Goal: Information Seeking & Learning: Check status

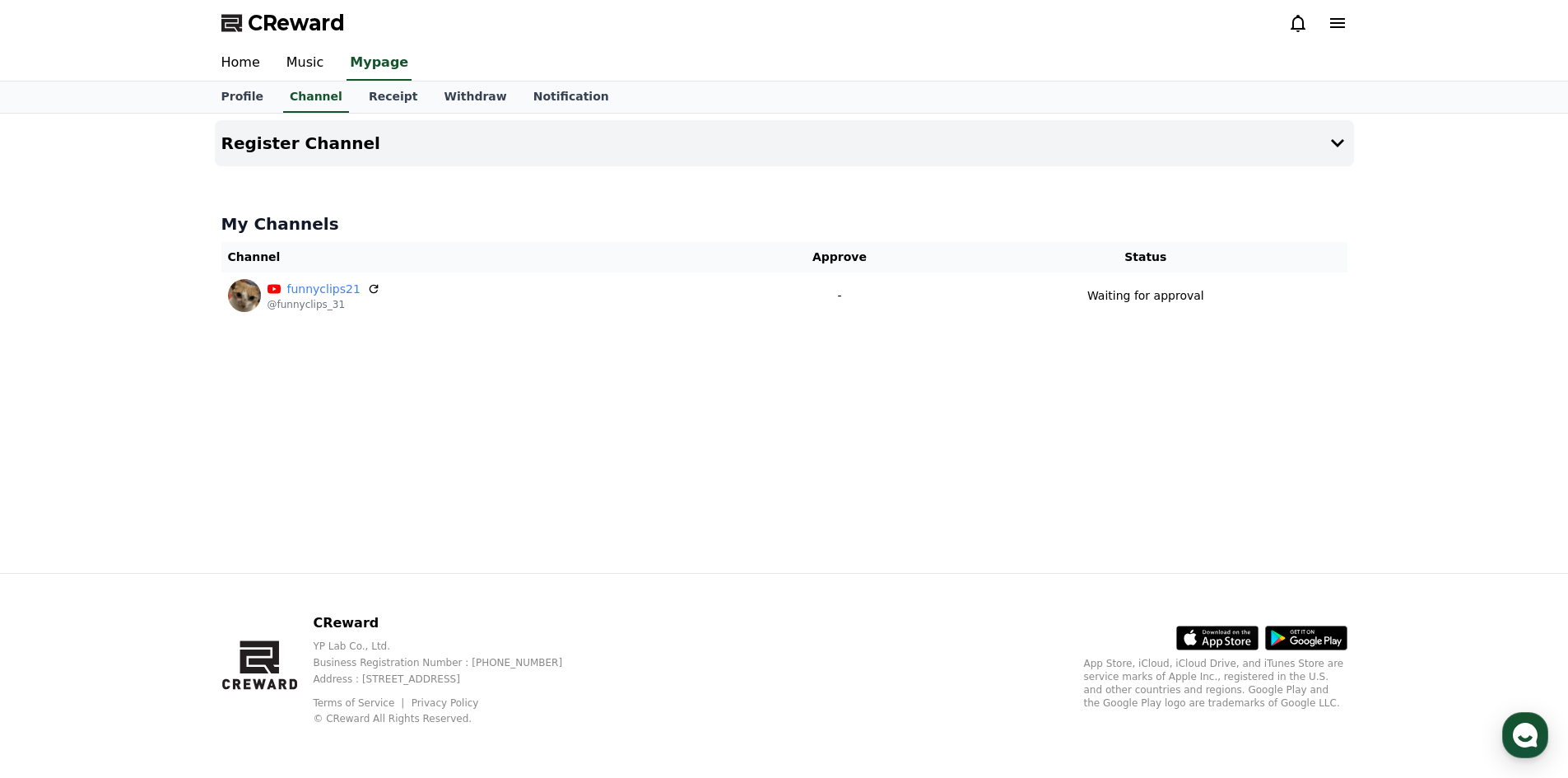
drag, startPoint x: 368, startPoint y: 287, endPoint x: 929, endPoint y: 91, distance: 594.3
click at [369, 287] on icon at bounding box center [373, 290] width 9 height 9
click at [355, 100] on link "Receipt" at bounding box center [393, 97] width 76 height 31
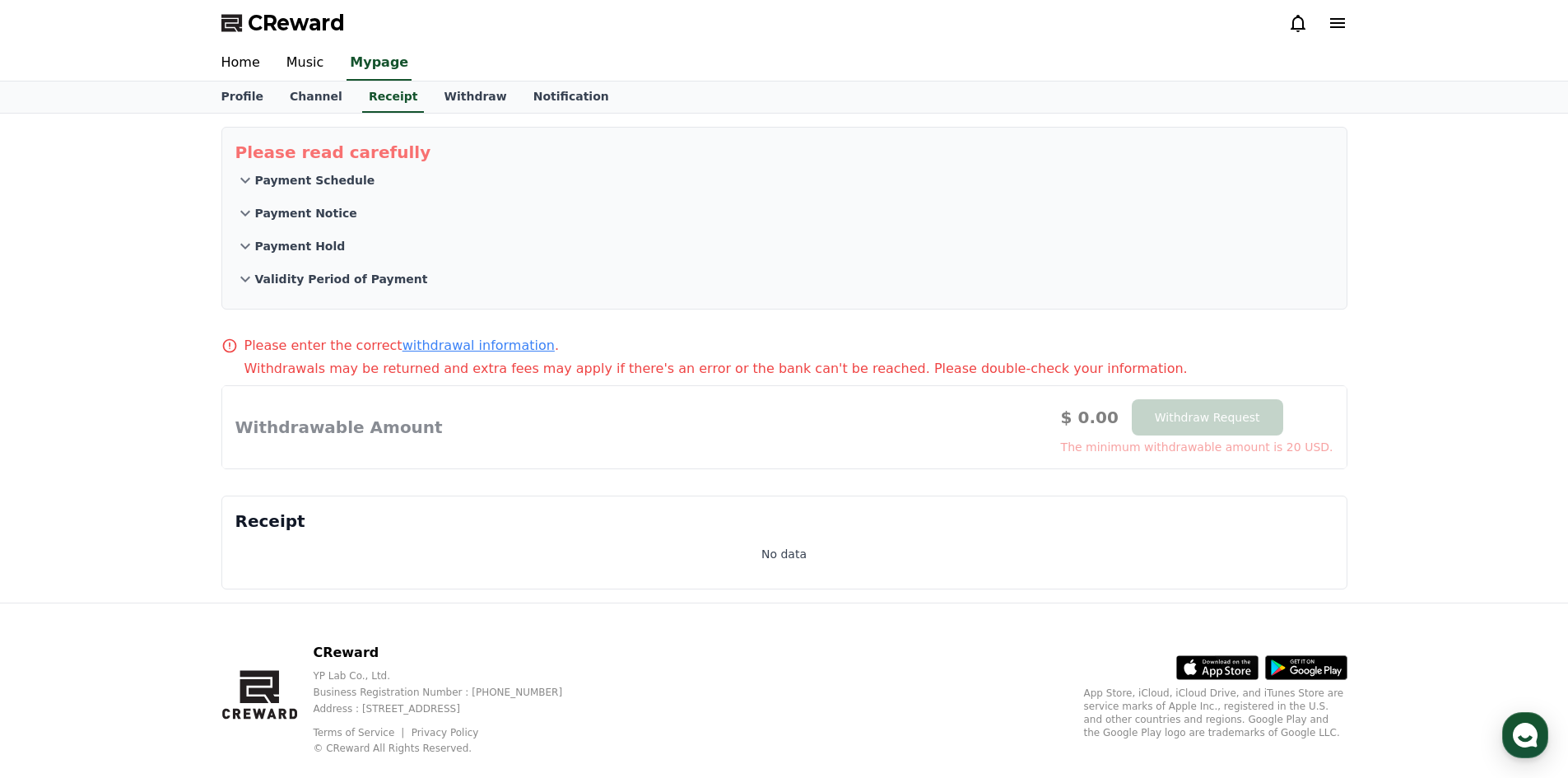
click at [288, 185] on p "Payment Schedule" at bounding box center [316, 180] width 120 height 16
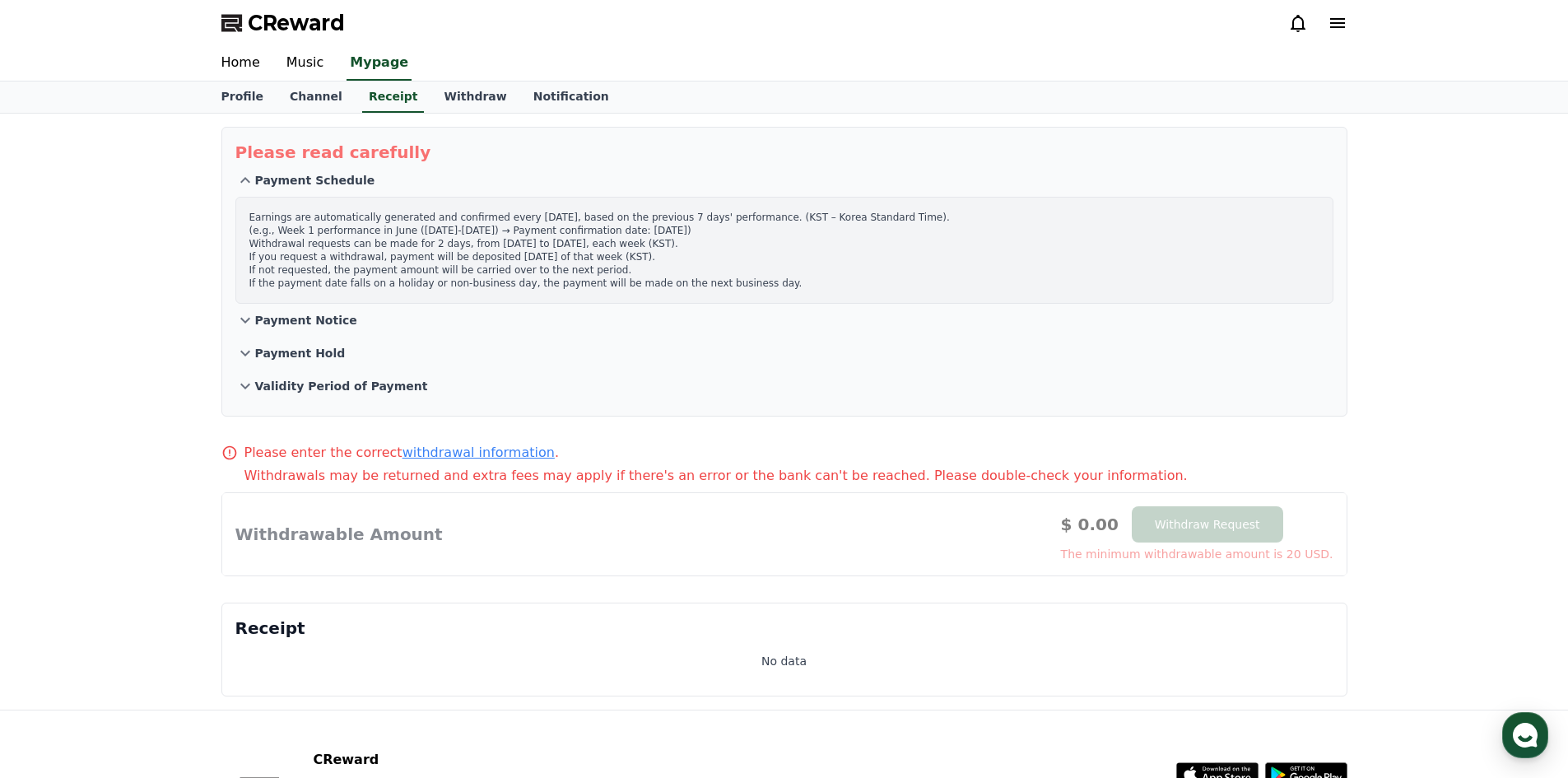
click at [325, 317] on p "Payment Notice" at bounding box center [307, 320] width 102 height 16
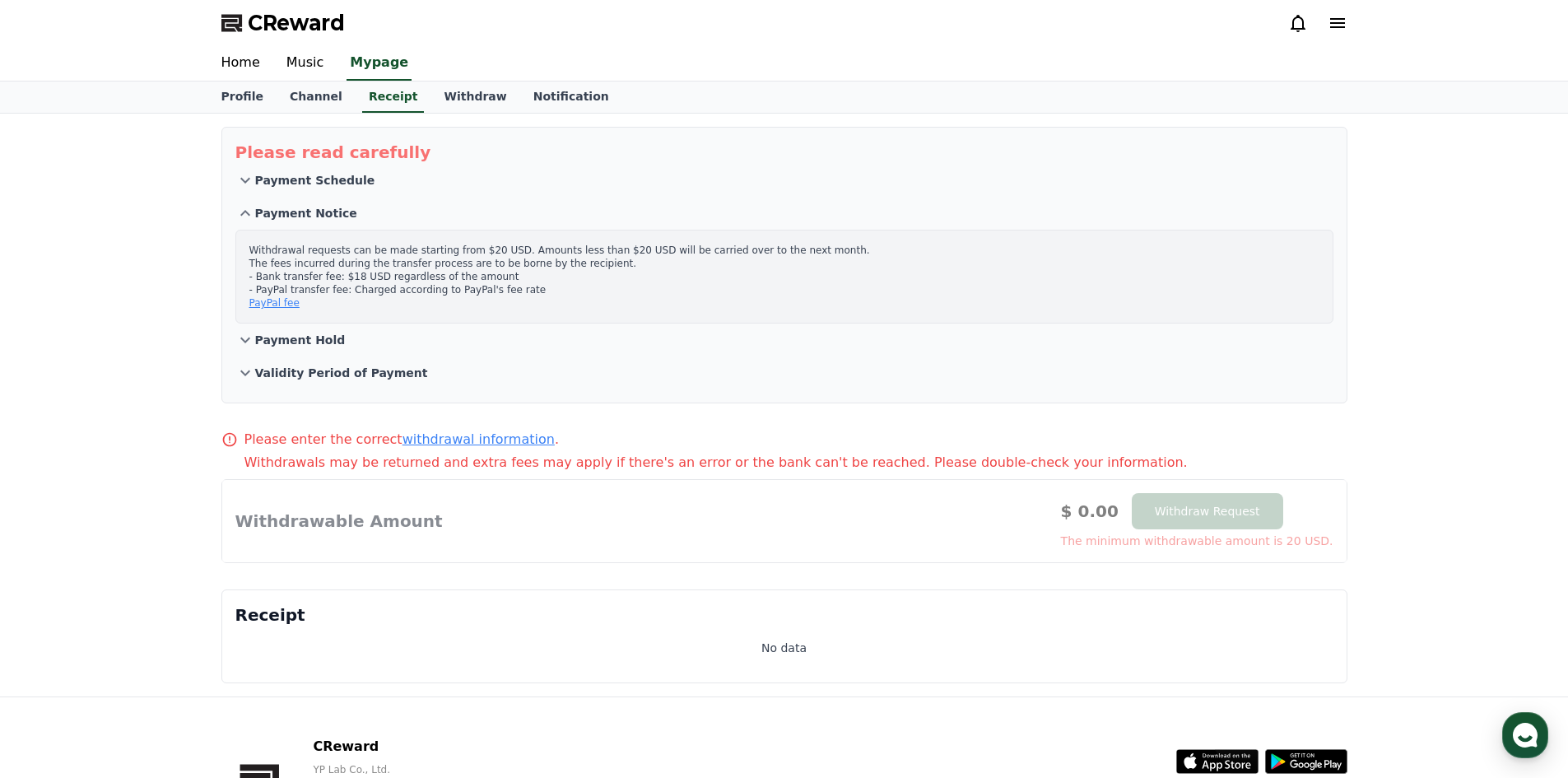
click at [286, 332] on button "Payment Hold" at bounding box center [784, 340] width 1098 height 33
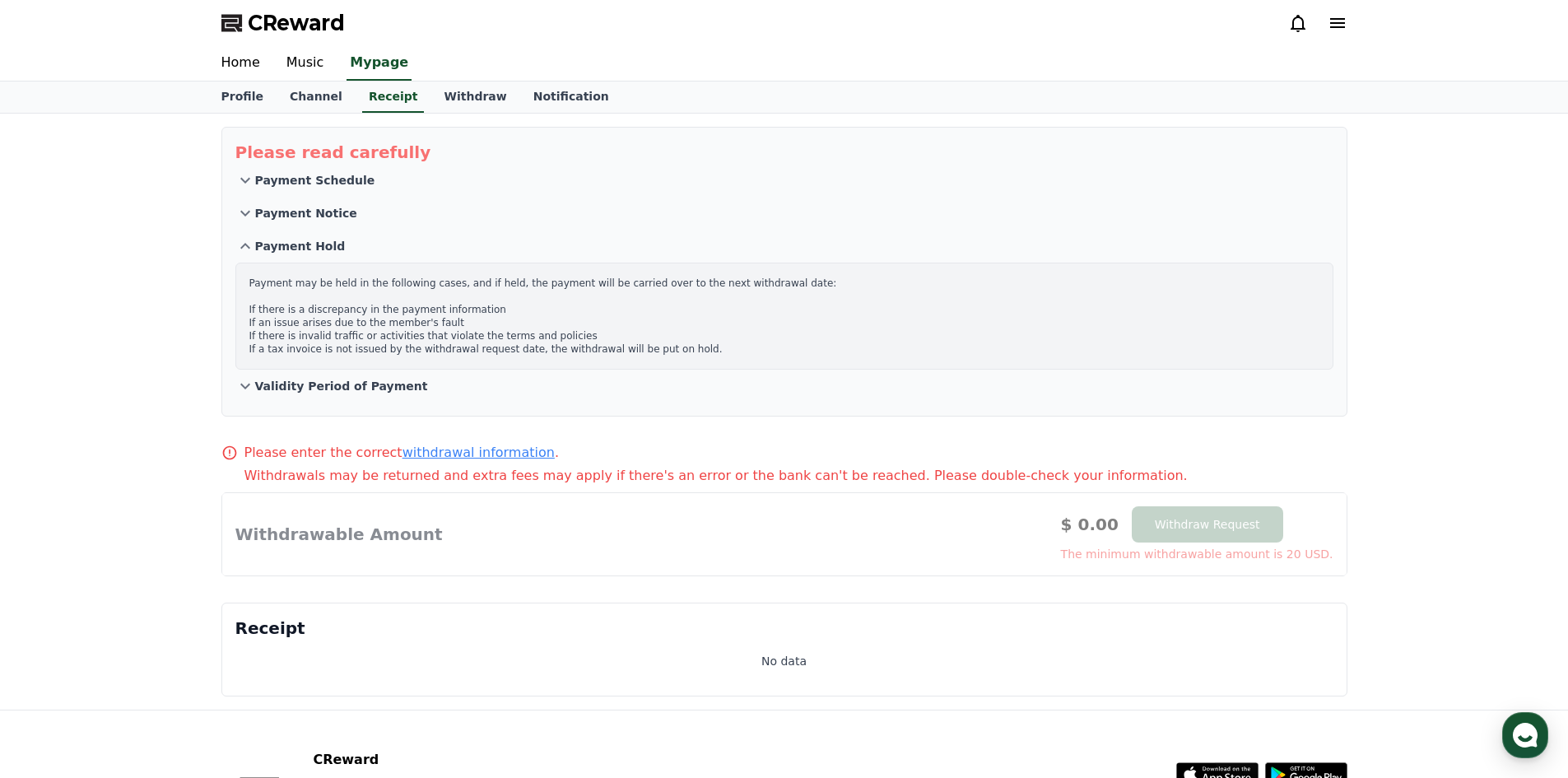
click at [334, 379] on p "Validity Period of Payment" at bounding box center [342, 386] width 173 height 16
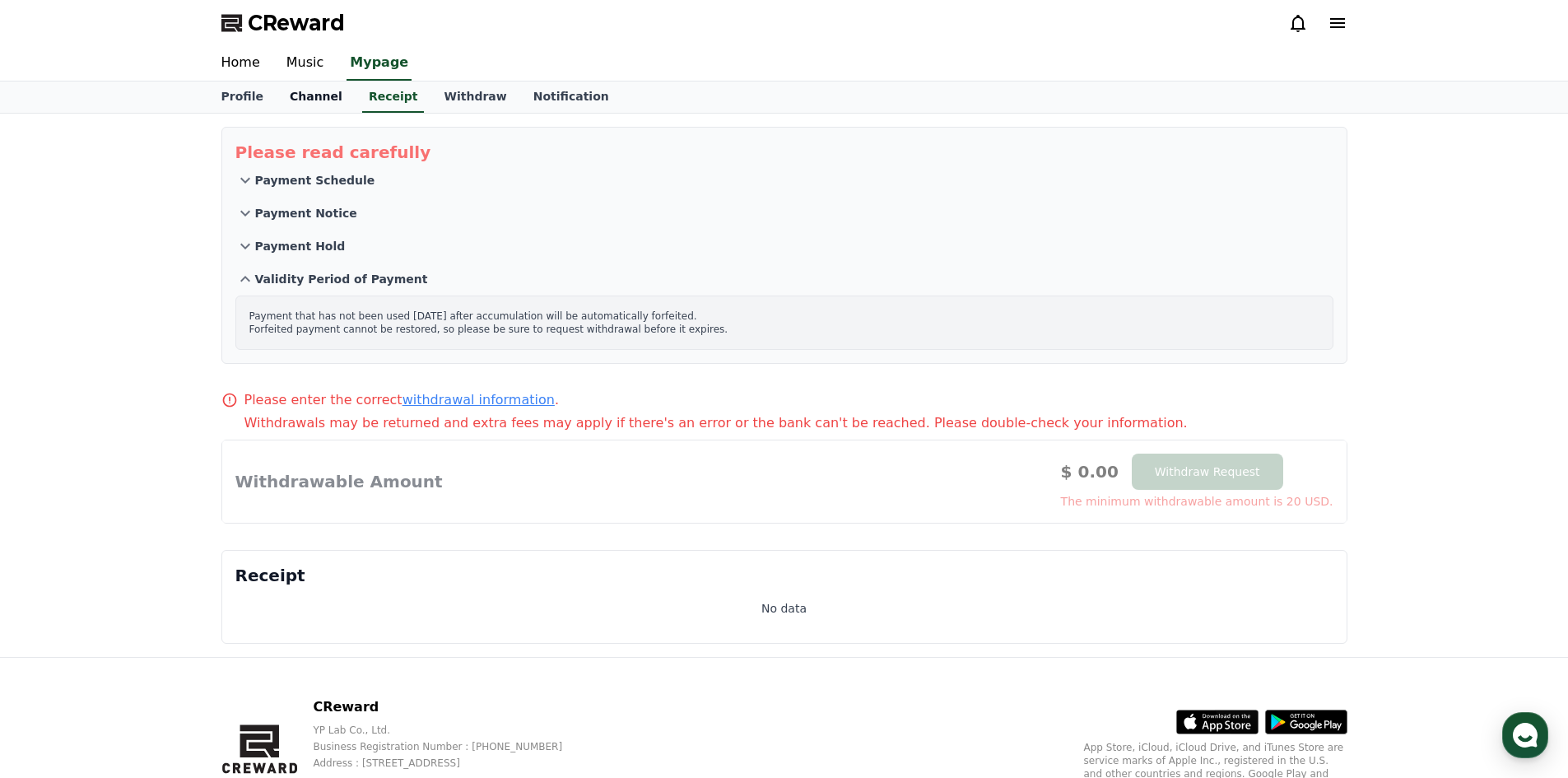
click at [298, 97] on link "Channel" at bounding box center [316, 97] width 79 height 31
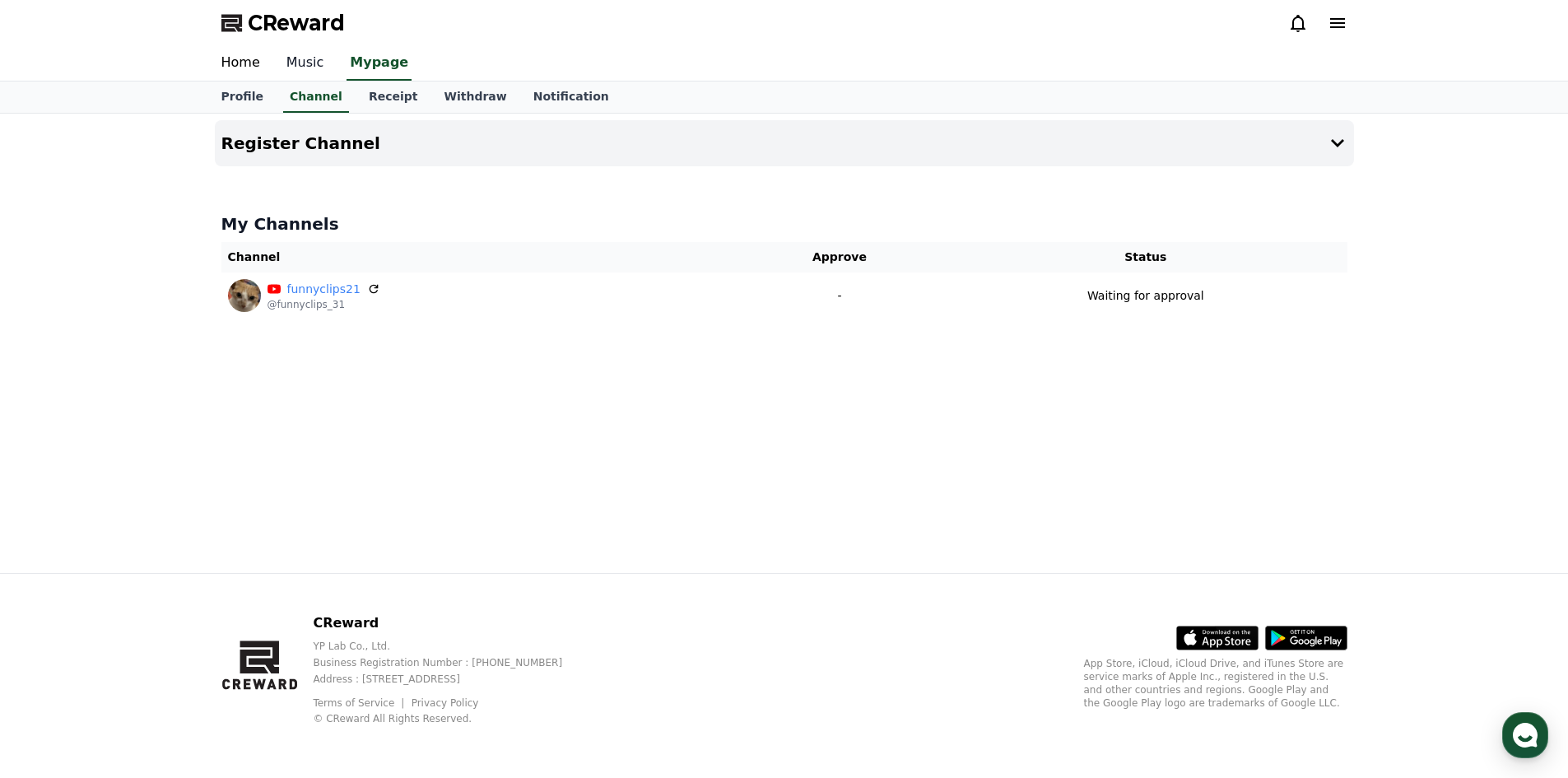
click at [292, 67] on link "Music" at bounding box center [305, 63] width 64 height 34
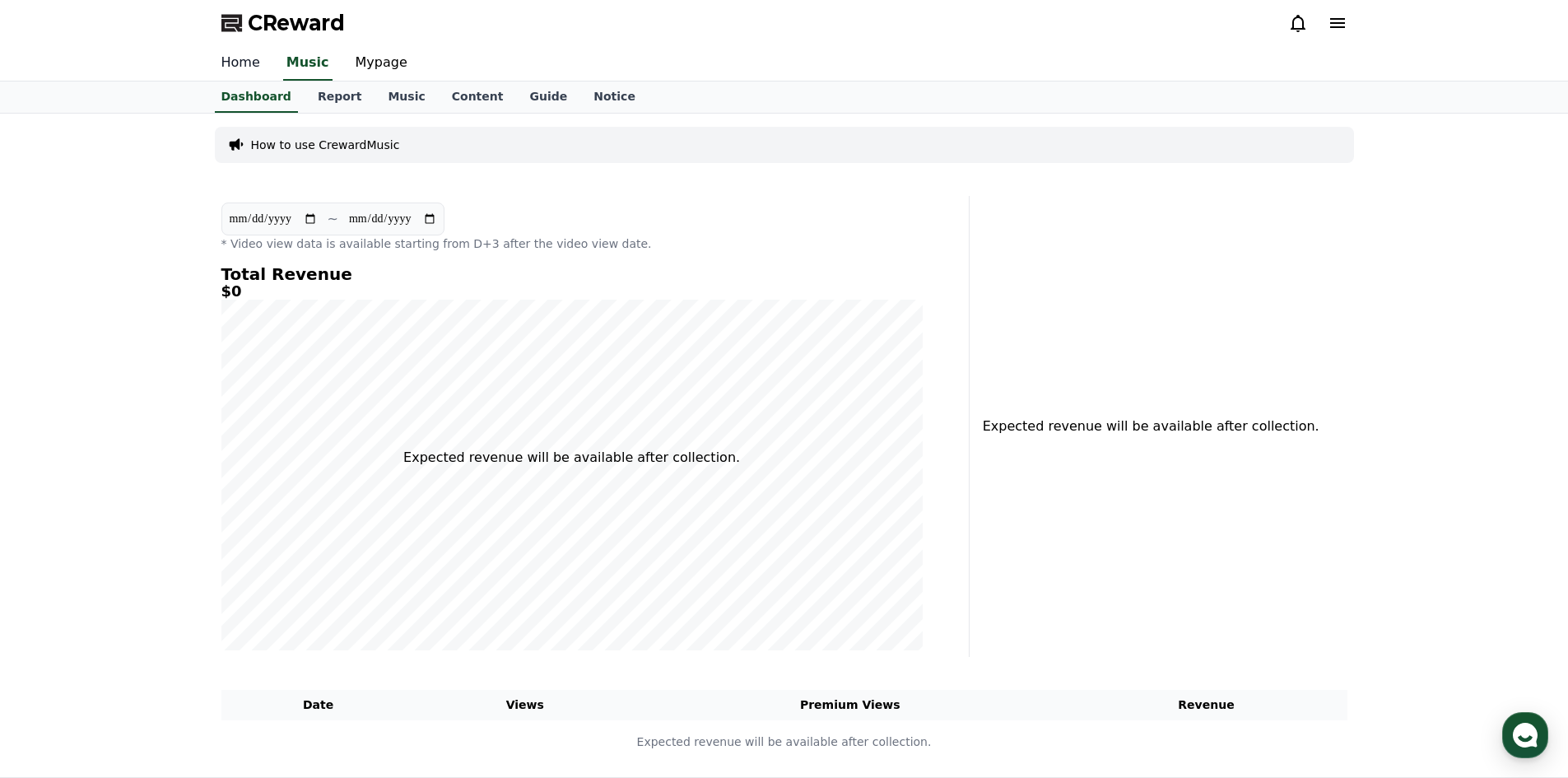
click at [245, 73] on link "Home" at bounding box center [241, 63] width 65 height 34
